Goal: Information Seeking & Learning: Learn about a topic

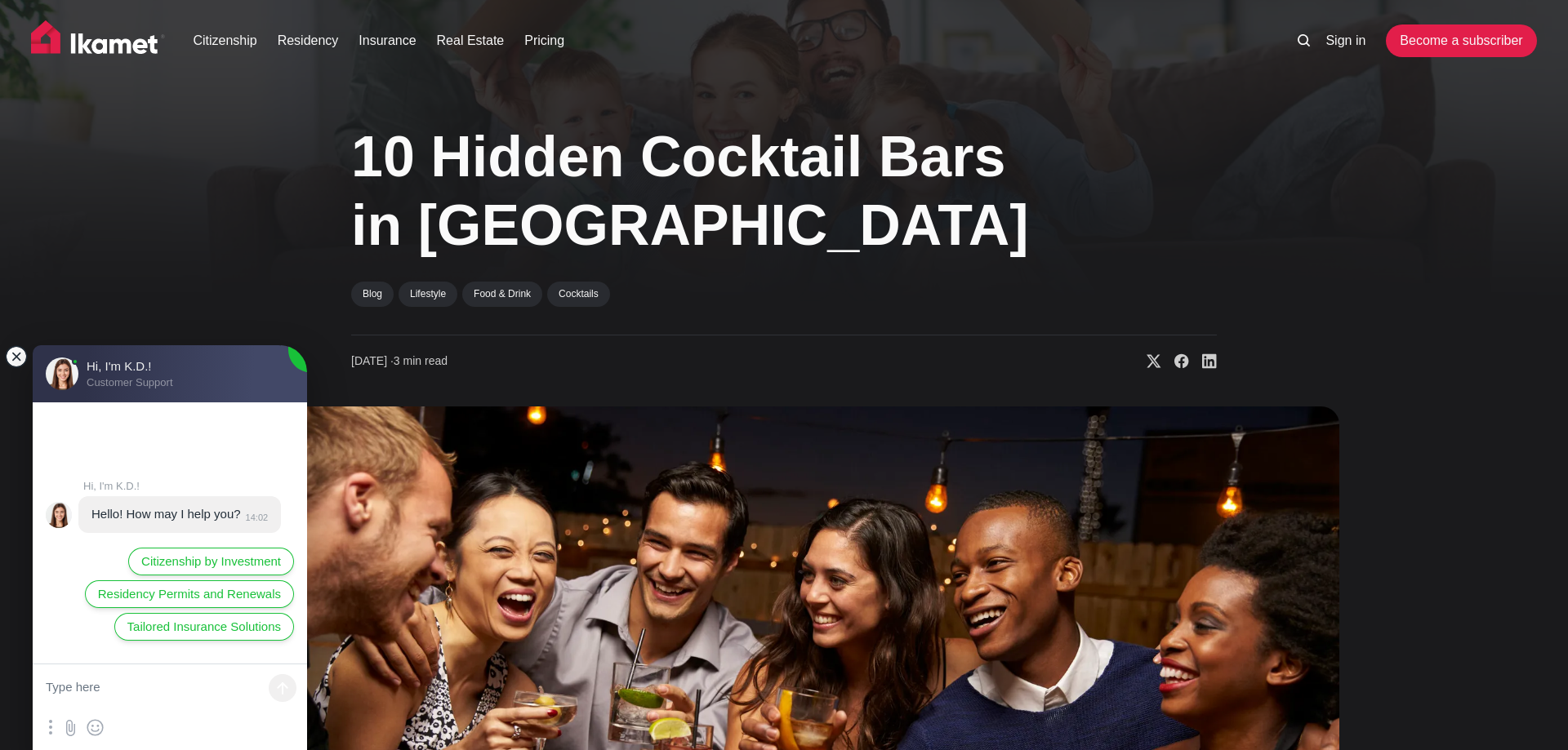
click at [18, 356] on jdiv at bounding box center [16, 357] width 23 height 23
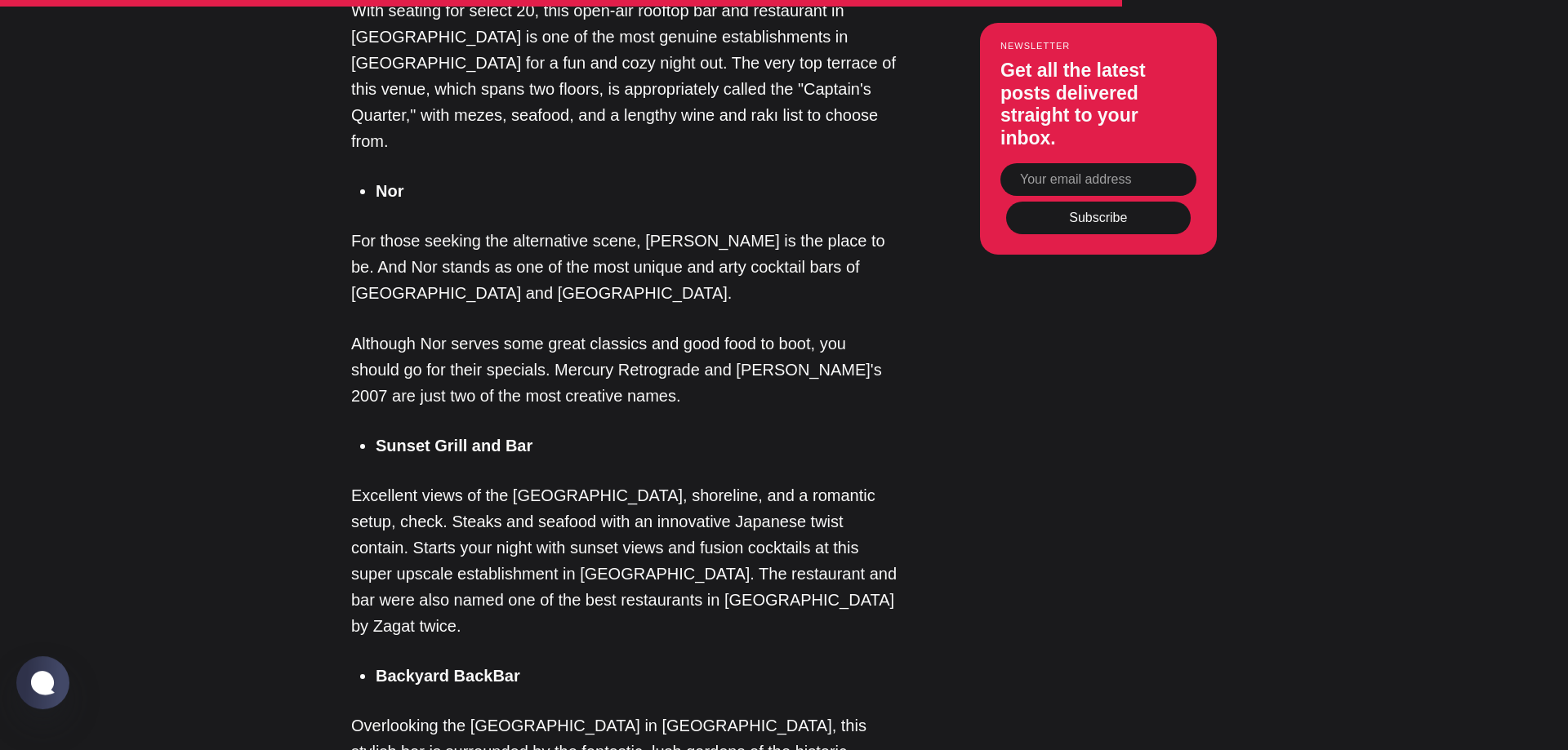
scroll to position [2581, 0]
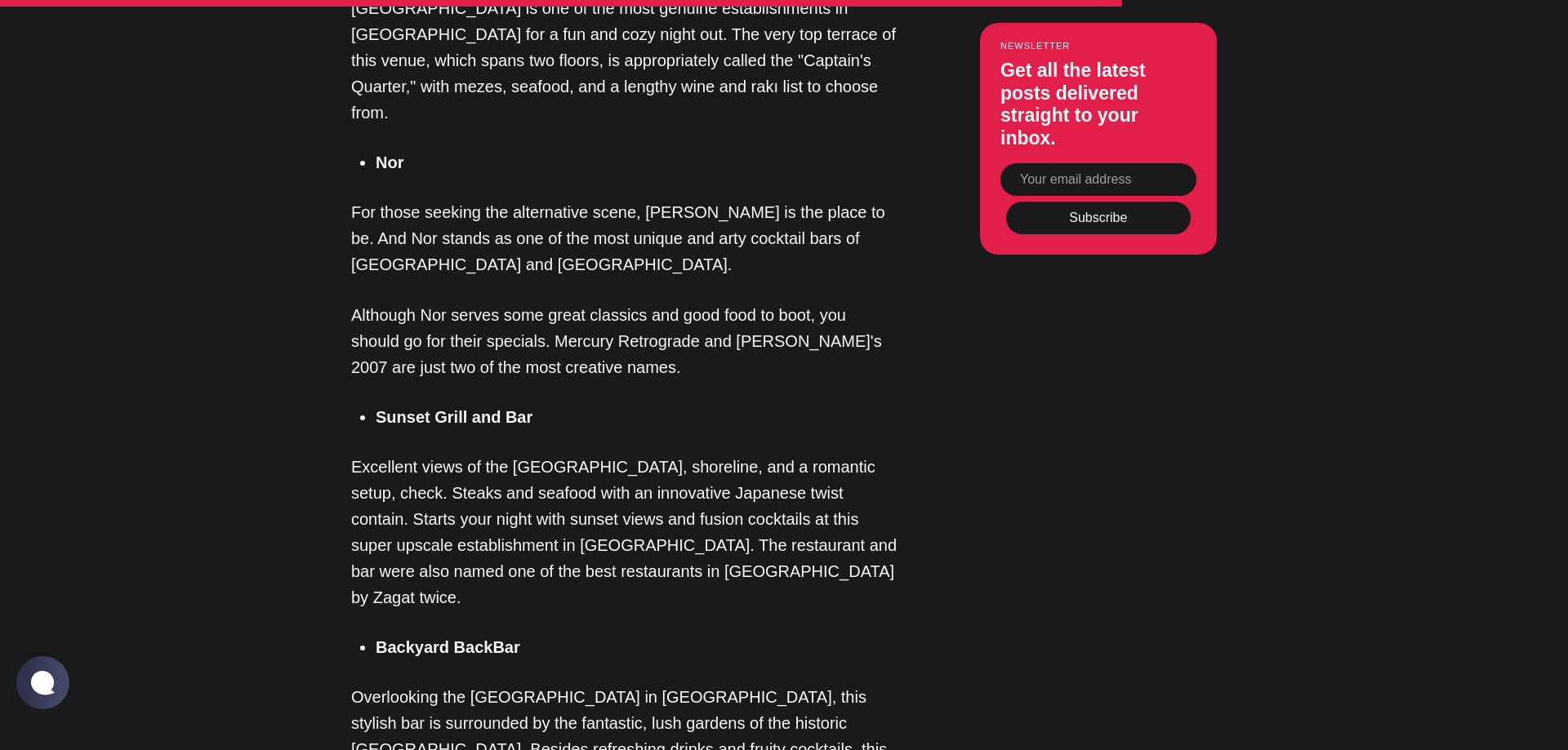
click at [521, 635] on li "Backyard BackBar" at bounding box center [637, 647] width 523 height 24
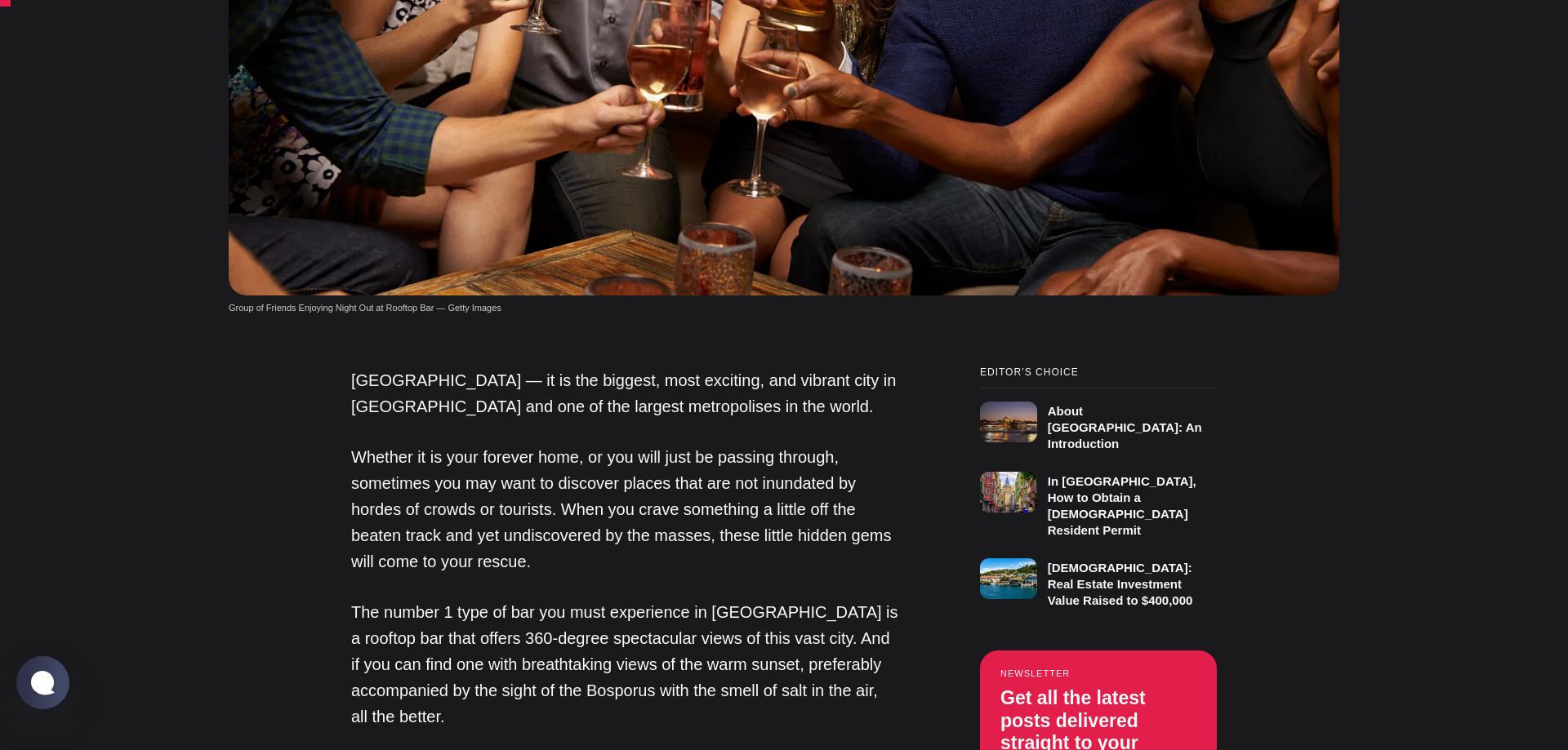
scroll to position [1166, 0]
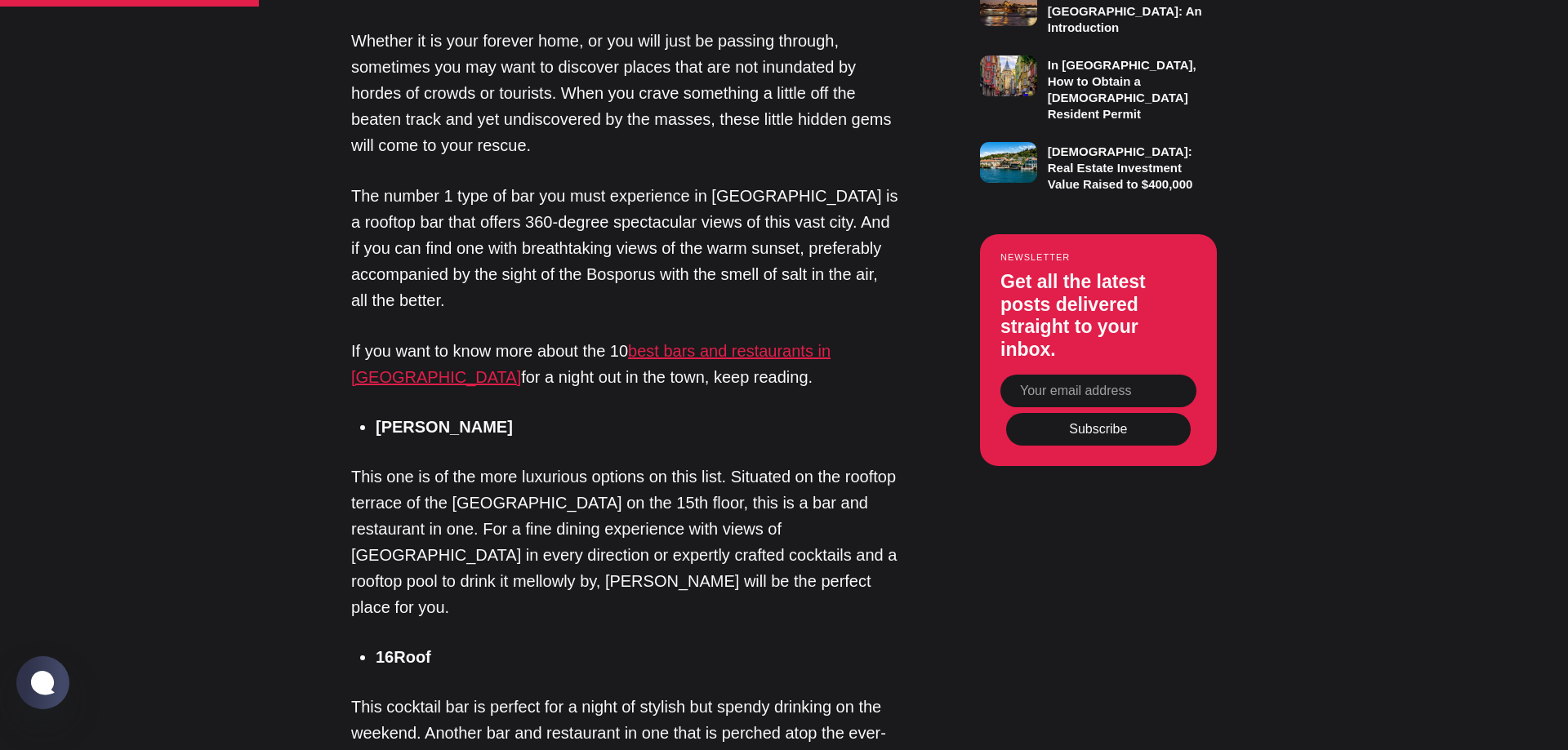
click at [391, 379] on link "best bars and restaurants in Istanbul" at bounding box center [591, 364] width 480 height 44
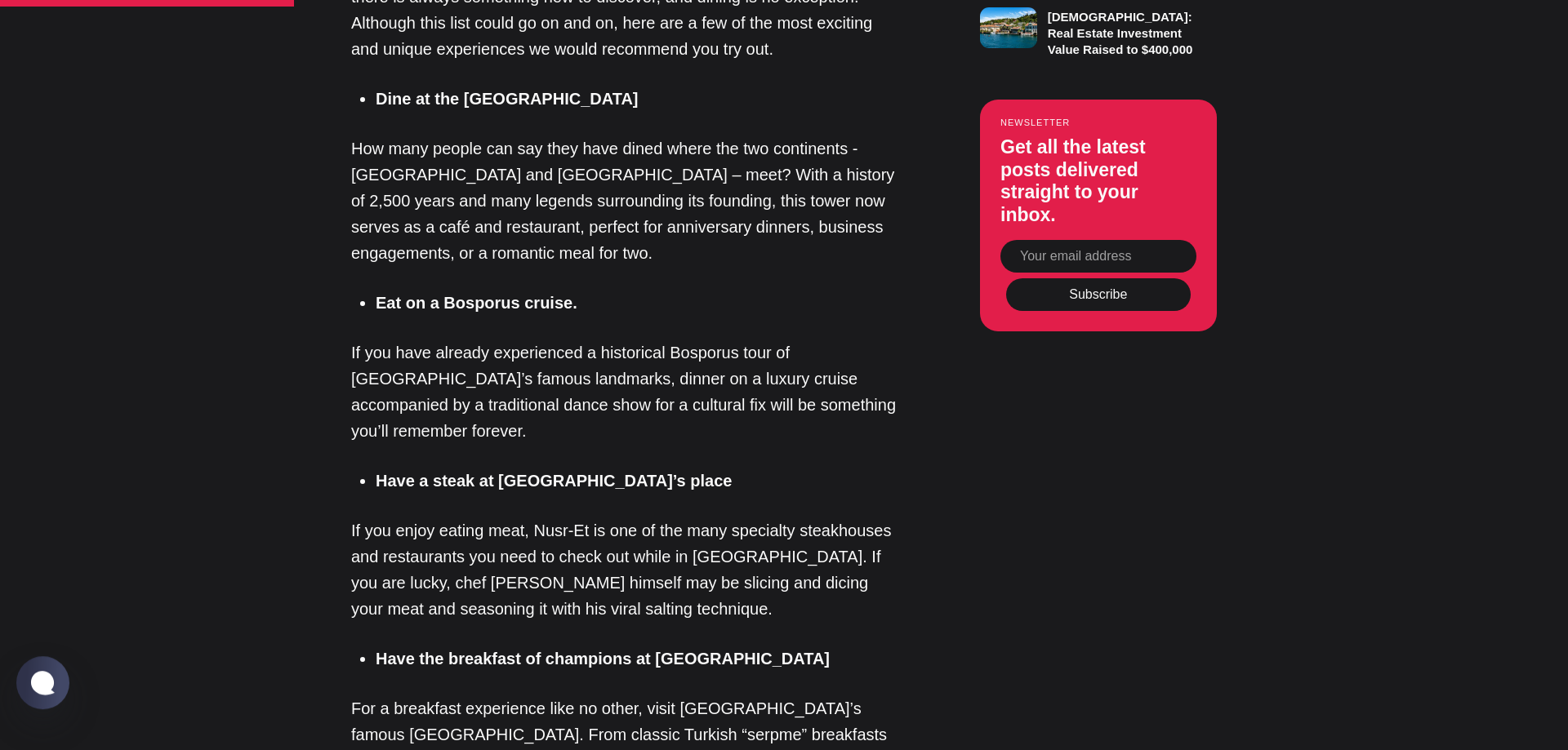
scroll to position [1249, 0]
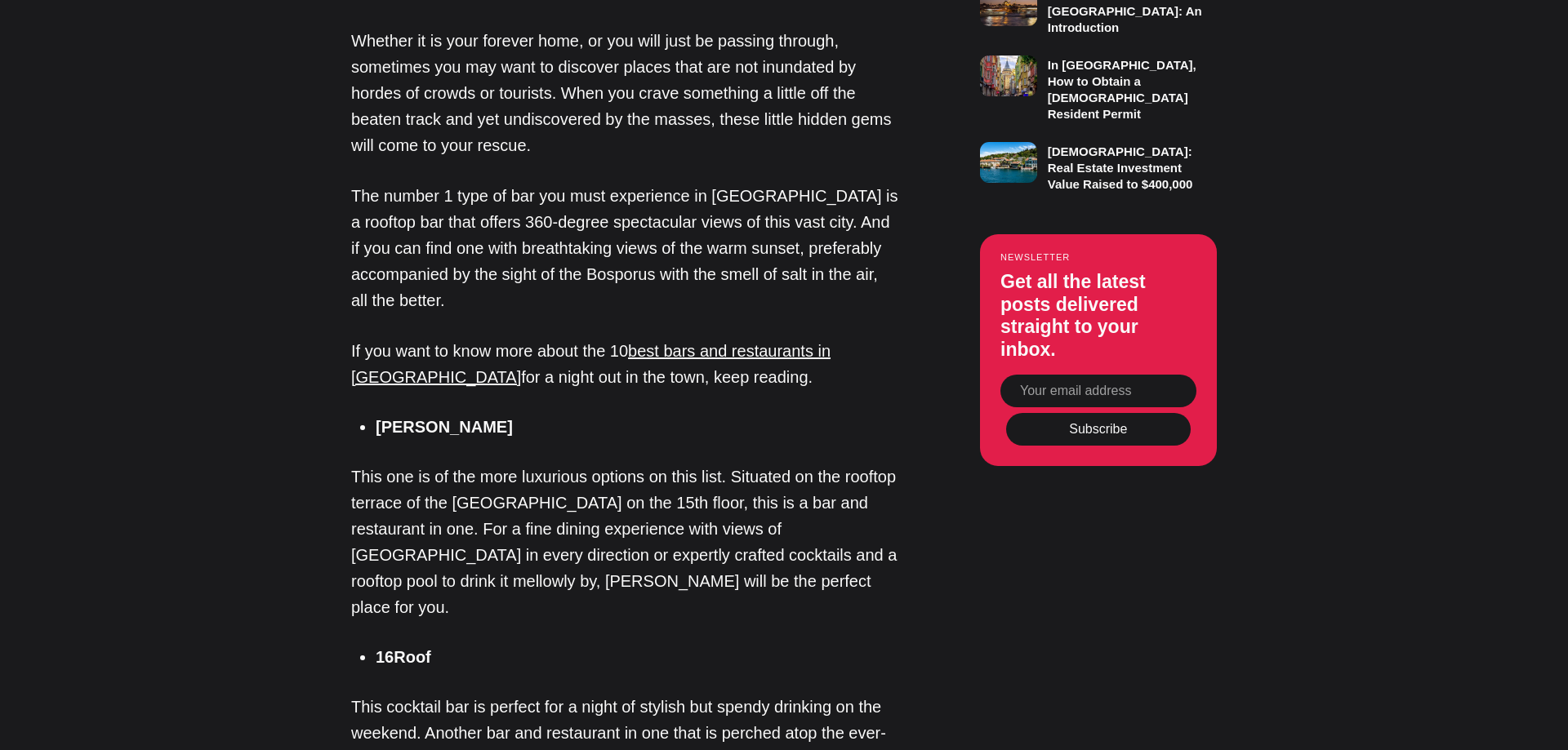
scroll to position [1166, 0]
drag, startPoint x: 415, startPoint y: 427, endPoint x: 373, endPoint y: 426, distance: 42.0
click at [376, 426] on li "Mikla" at bounding box center [637, 427] width 523 height 24
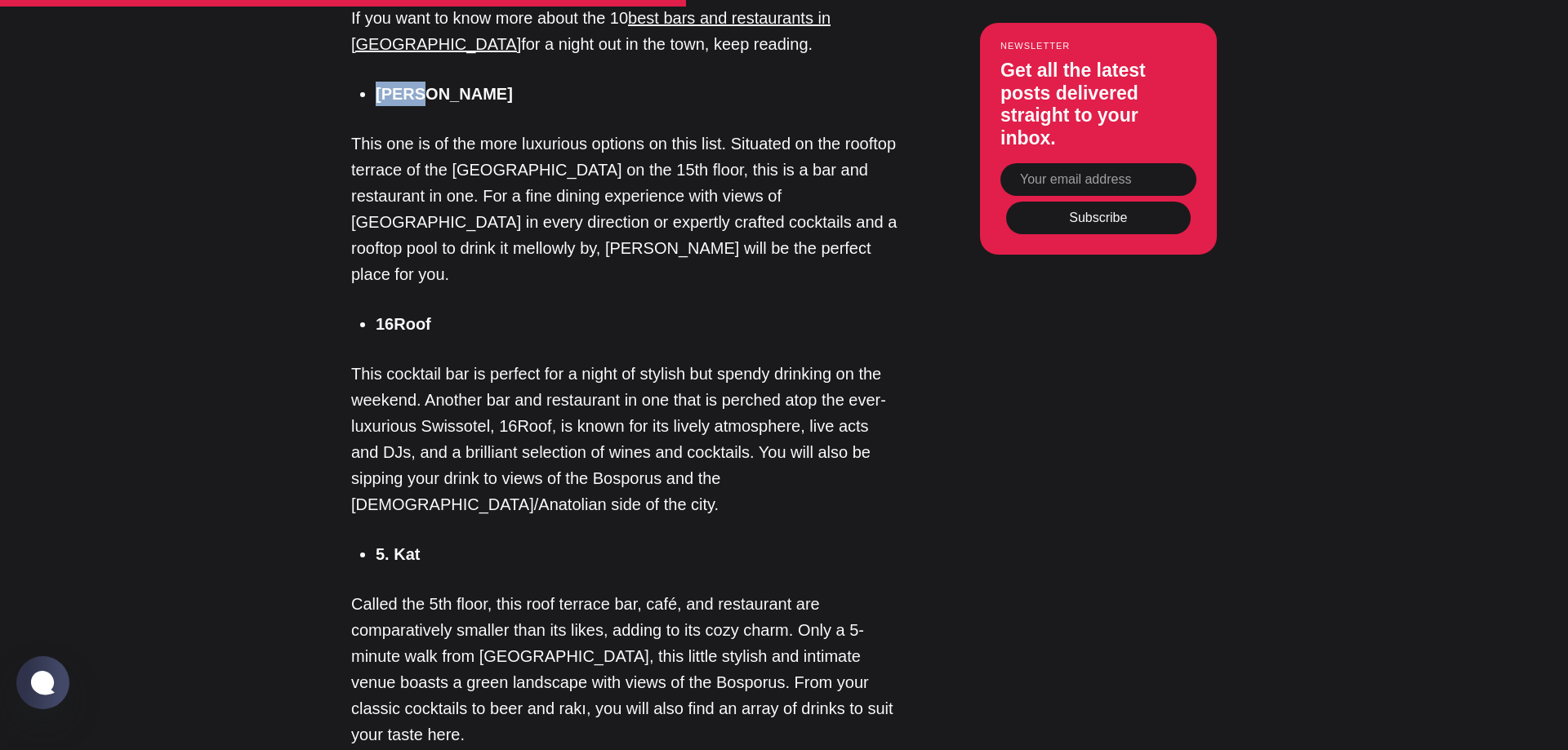
scroll to position [1915, 0]
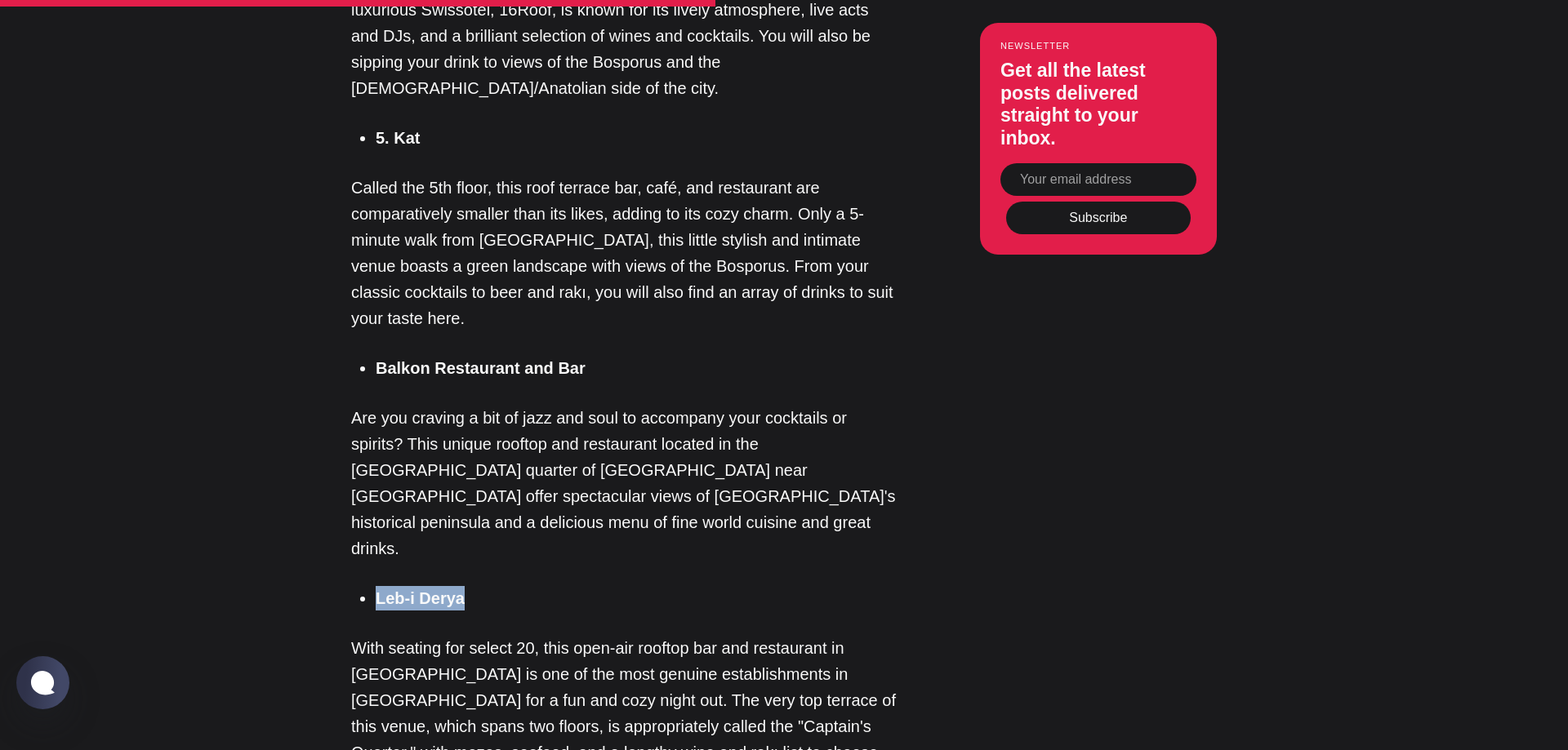
drag, startPoint x: 473, startPoint y: 499, endPoint x: 379, endPoint y: 498, distance: 94.0
click at [379, 586] on li "Leb-i Derya" at bounding box center [637, 598] width 523 height 24
copy strong "Leb-i Derya"
